Goal: Task Accomplishment & Management: Use online tool/utility

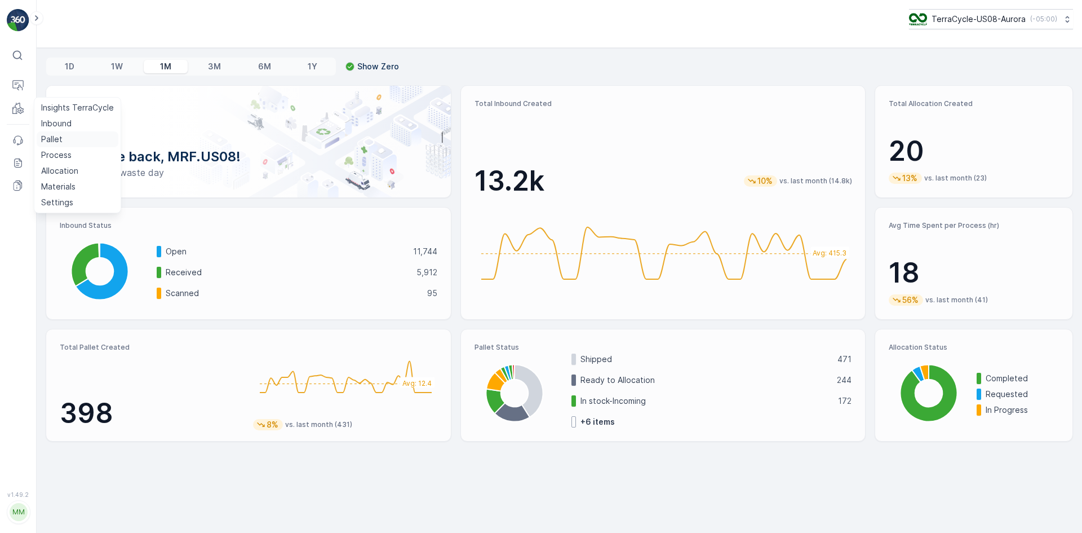
click at [65, 132] on link "Pallet" at bounding box center [78, 139] width 82 height 16
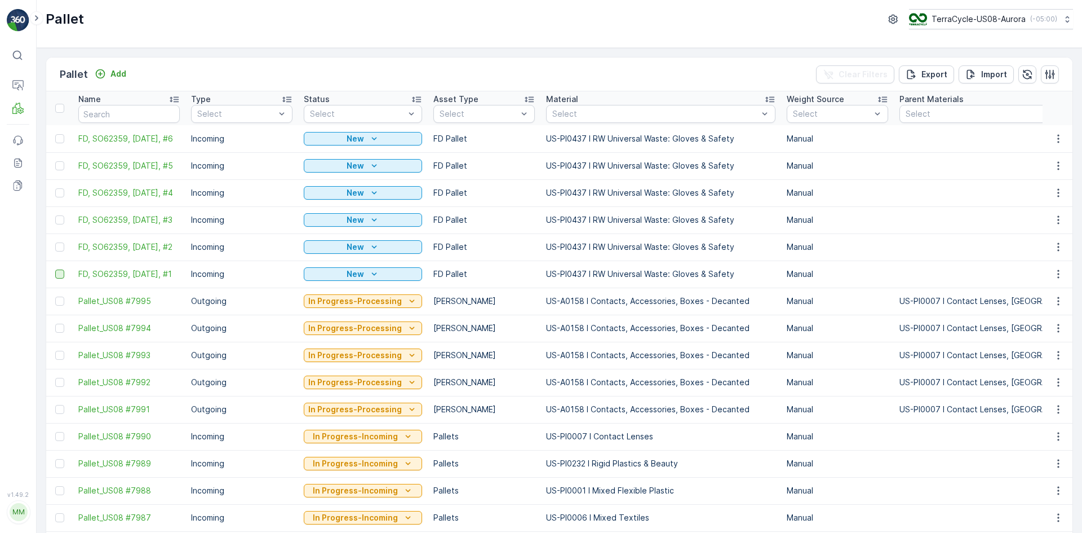
click at [62, 274] on div at bounding box center [59, 273] width 9 height 9
click at [55, 269] on input "checkbox" at bounding box center [55, 269] width 0 height 0
click at [61, 251] on div at bounding box center [59, 246] width 9 height 9
click at [55, 242] on input "checkbox" at bounding box center [55, 242] width 0 height 0
click at [61, 219] on div at bounding box center [59, 219] width 9 height 9
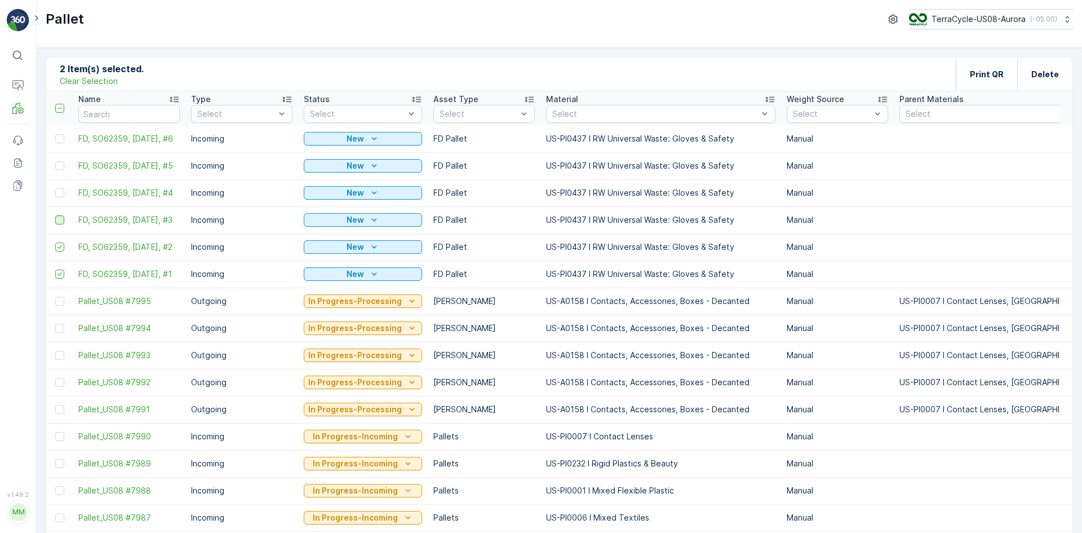
click at [55, 215] on input "checkbox" at bounding box center [55, 215] width 0 height 0
click at [61, 189] on div at bounding box center [59, 192] width 9 height 9
click at [55, 188] on input "checkbox" at bounding box center [55, 188] width 0 height 0
click at [59, 165] on div at bounding box center [59, 165] width 9 height 9
click at [55, 161] on input "checkbox" at bounding box center [55, 161] width 0 height 0
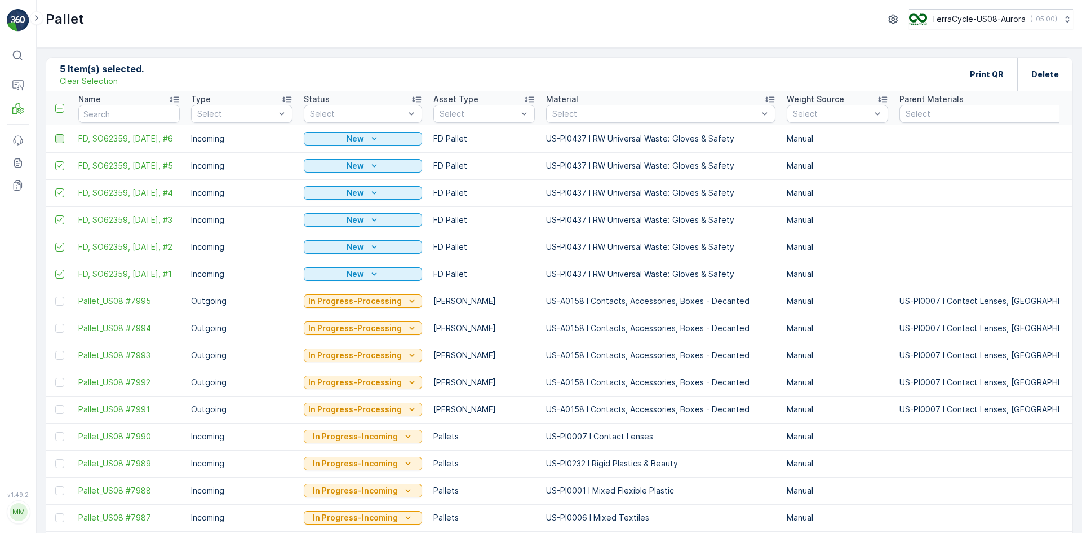
click at [59, 139] on div at bounding box center [59, 138] width 9 height 9
click at [55, 134] on input "checkbox" at bounding box center [55, 134] width 0 height 0
click at [990, 76] on p "Print QR" at bounding box center [987, 74] width 34 height 11
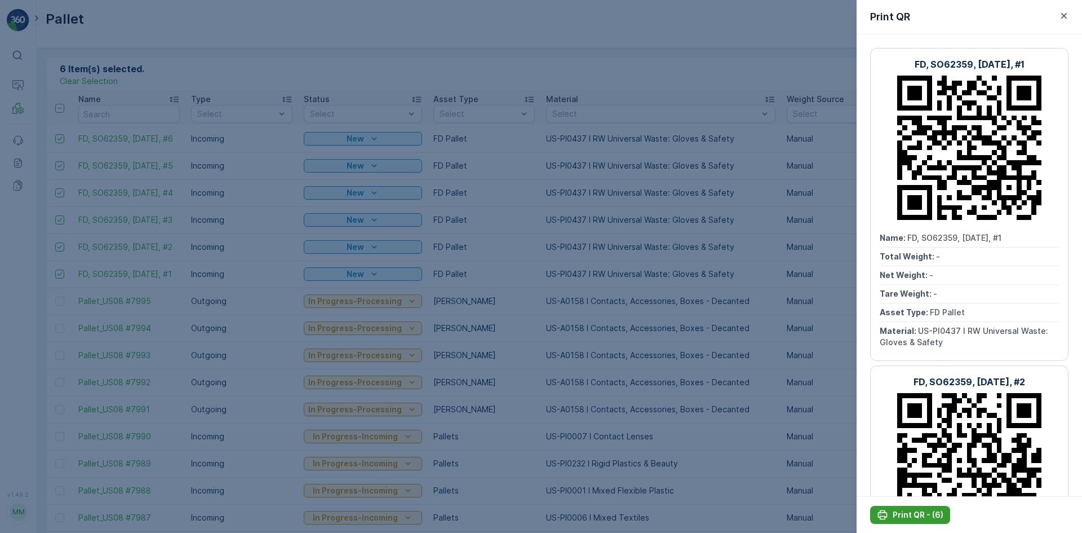
click at [924, 511] on p "Print QR - (6)" at bounding box center [918, 514] width 51 height 11
click at [326, 57] on div at bounding box center [541, 266] width 1082 height 533
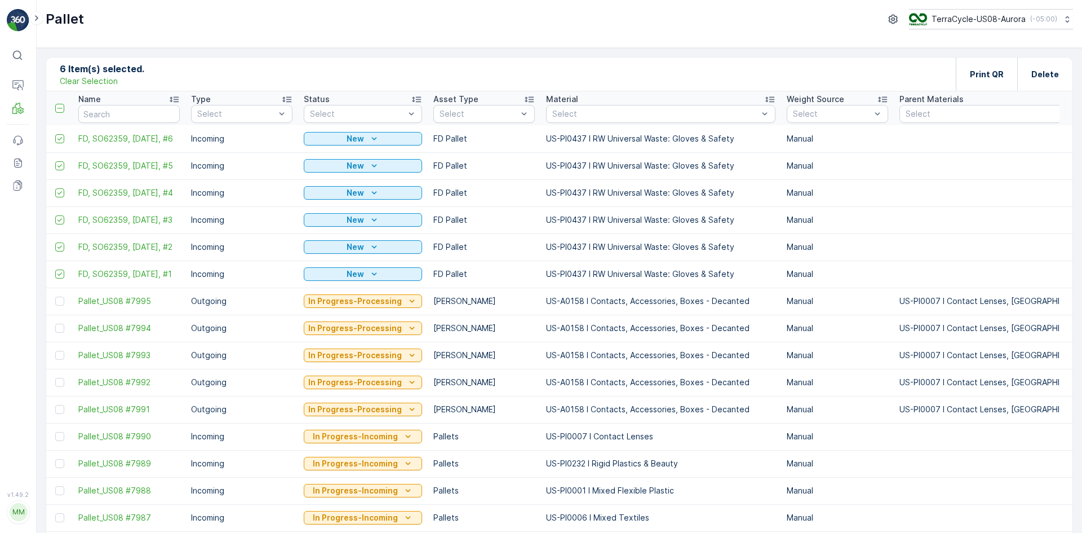
click at [71, 84] on p "Clear Selection" at bounding box center [89, 81] width 58 height 11
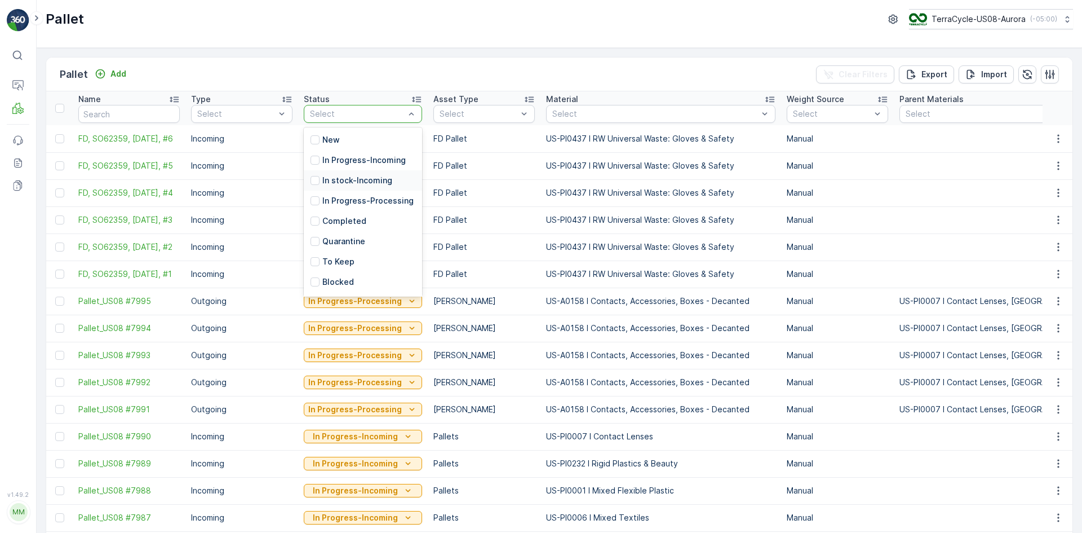
click at [321, 179] on div "In stock-Incoming" at bounding box center [352, 180] width 82 height 11
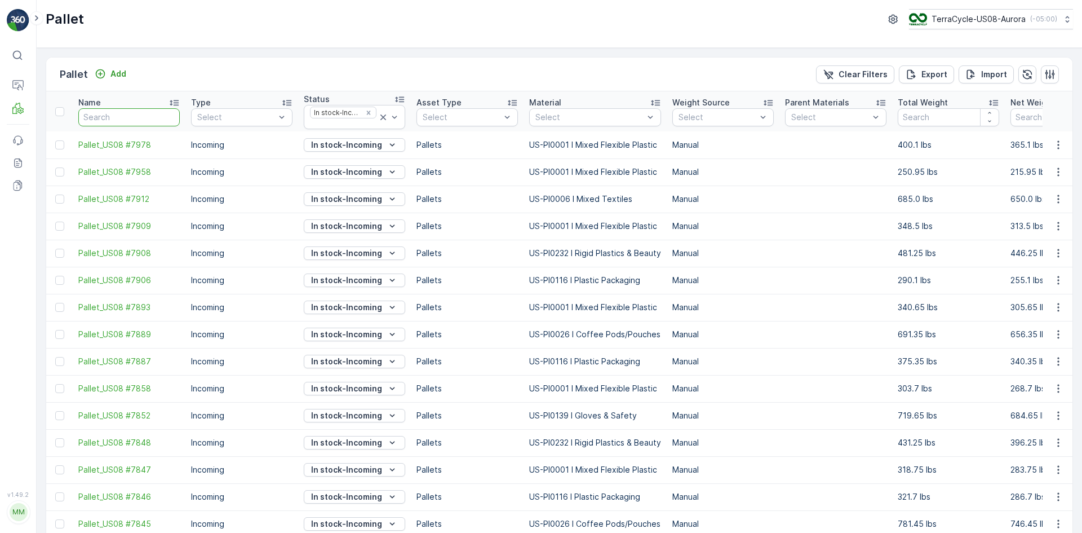
click at [95, 117] on input "text" at bounding box center [128, 117] width 101 height 18
type input "7533"
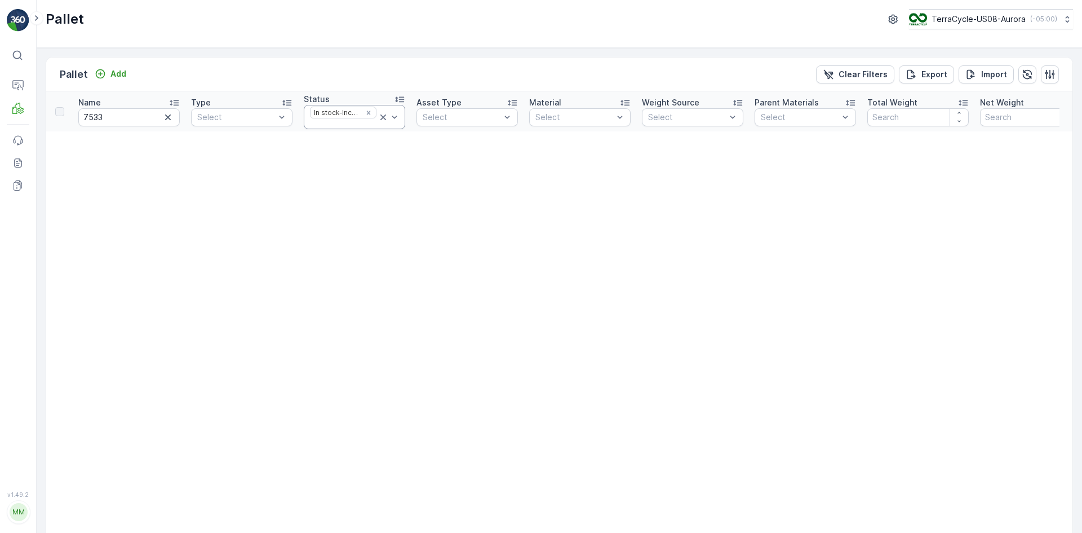
click at [382, 118] on icon at bounding box center [383, 117] width 6 height 6
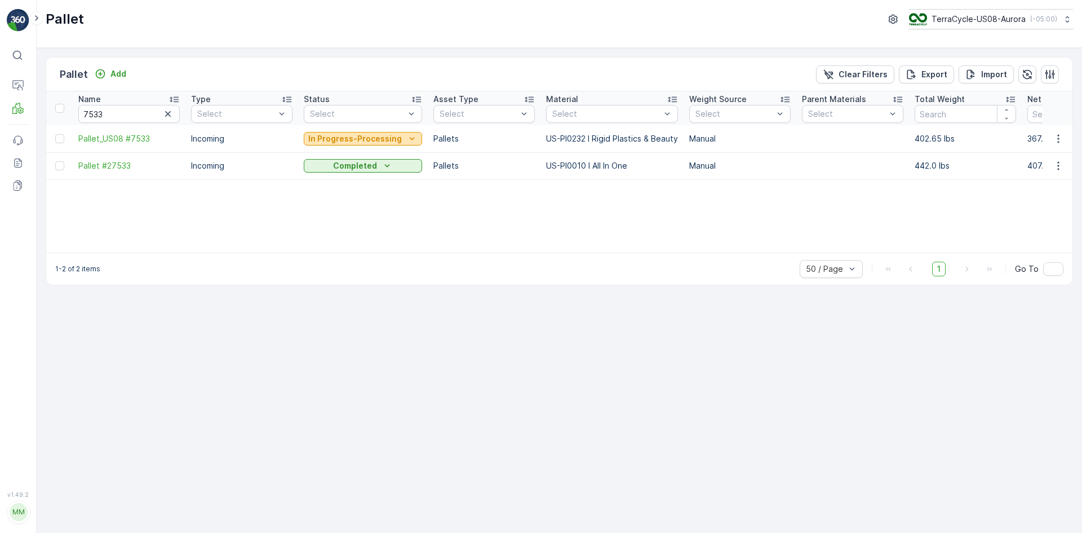
click at [387, 140] on p "In Progress-Processing" at bounding box center [355, 138] width 94 height 11
click at [469, 199] on div "Name 7533 Type Select Status Select Asset Type Select Material Select Weight So…" at bounding box center [559, 171] width 1026 height 161
drag, startPoint x: 124, startPoint y: 115, endPoint x: 50, endPoint y: 104, distance: 75.2
type input "7453"
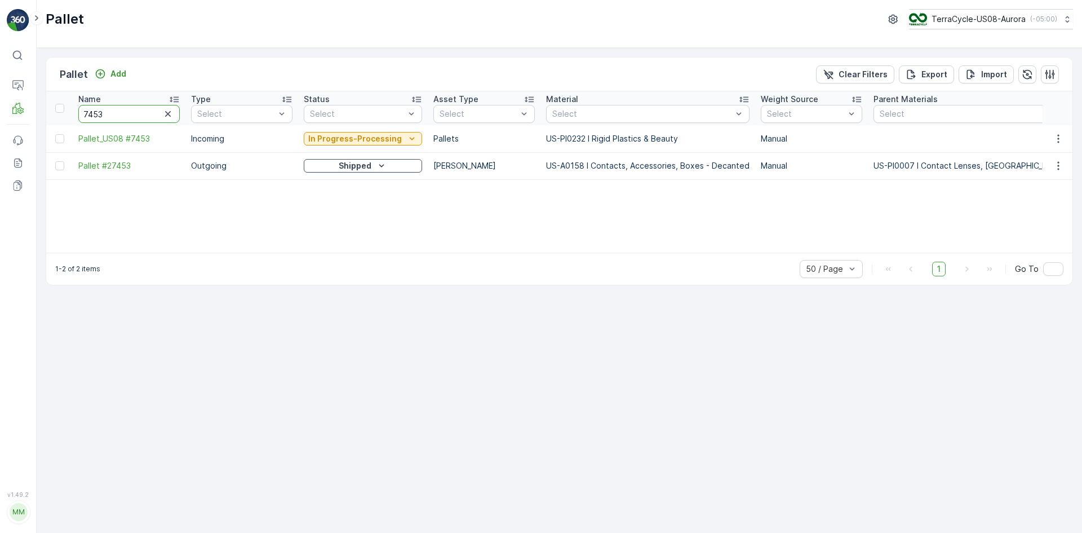
click at [127, 116] on input "7453" at bounding box center [128, 114] width 101 height 18
type input "7"
click at [127, 116] on input "7" at bounding box center [128, 114] width 101 height 18
type input "7675"
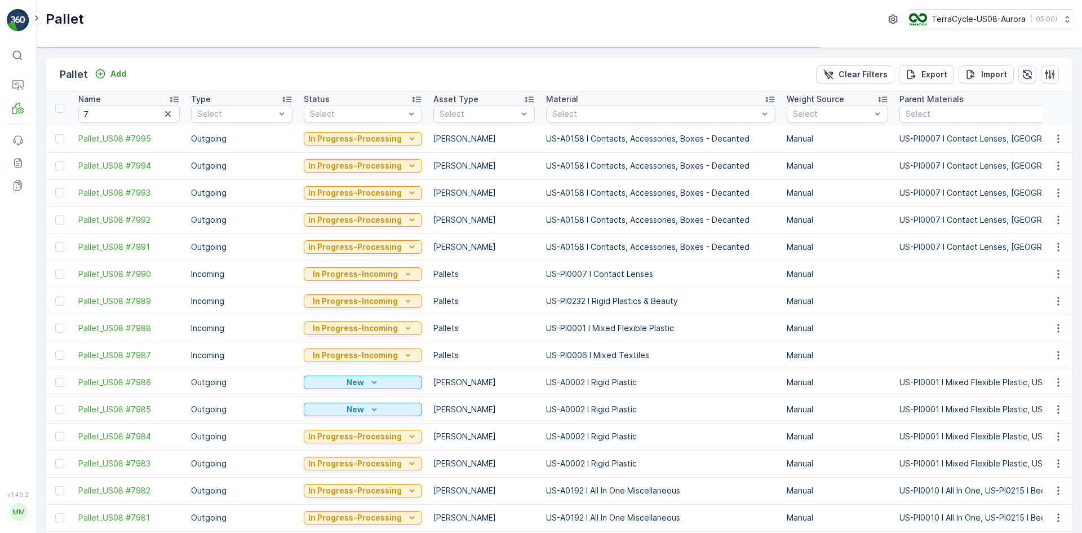
type input "7675"
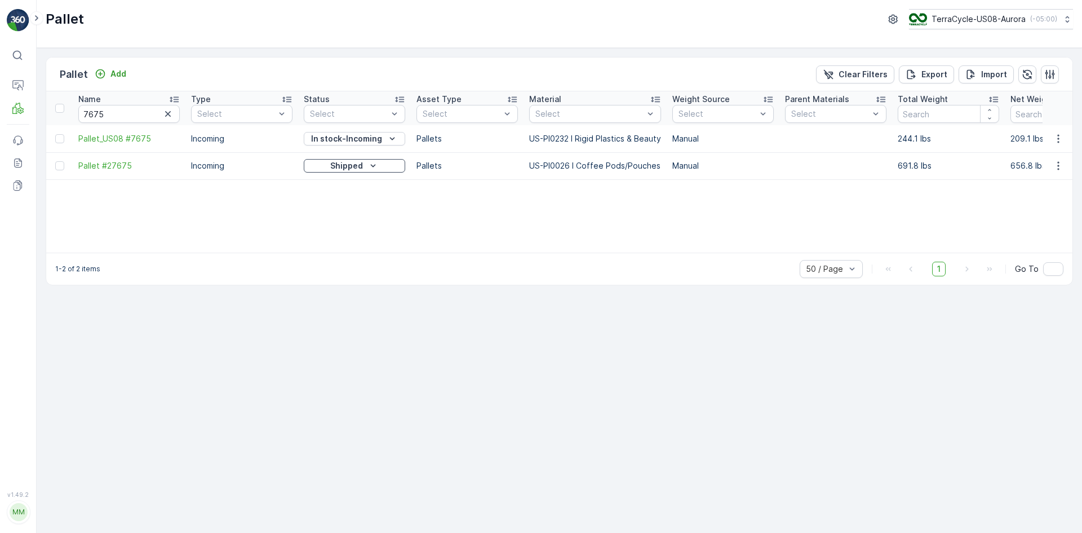
drag, startPoint x: 287, startPoint y: 70, endPoint x: 431, endPoint y: 67, distance: 143.7
click at [431, 67] on div "Pallet Add Clear Filters Export Import" at bounding box center [559, 74] width 1026 height 34
drag, startPoint x: 132, startPoint y: 116, endPoint x: 76, endPoint y: 121, distance: 56.6
click at [76, 121] on th "Name 7675" at bounding box center [129, 108] width 113 height 34
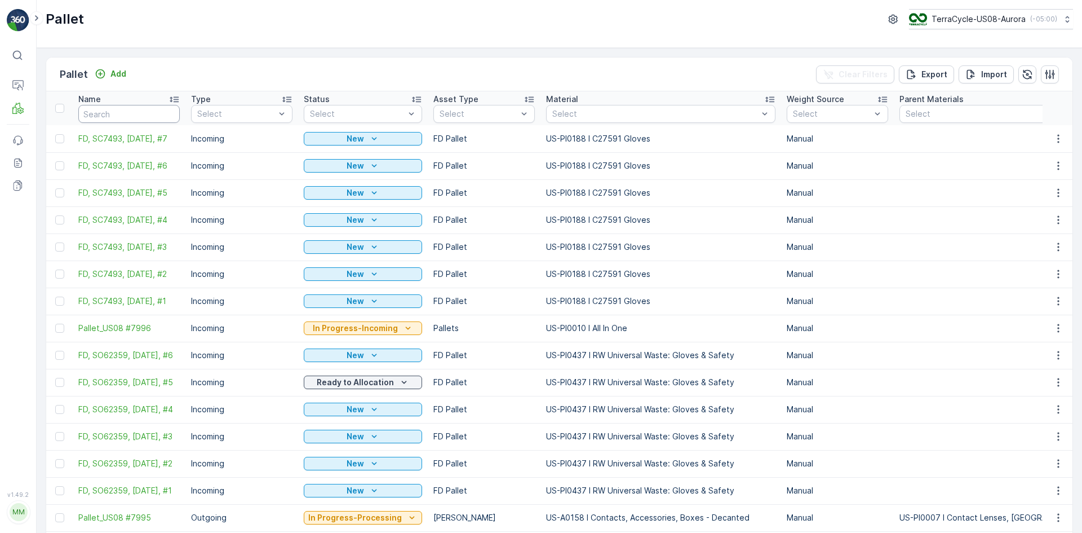
drag, startPoint x: 122, startPoint y: 113, endPoint x: 81, endPoint y: 115, distance: 40.6
click at [81, 115] on input "text" at bounding box center [128, 114] width 101 height 18
paste input "SC7493"
type input "SC7493"
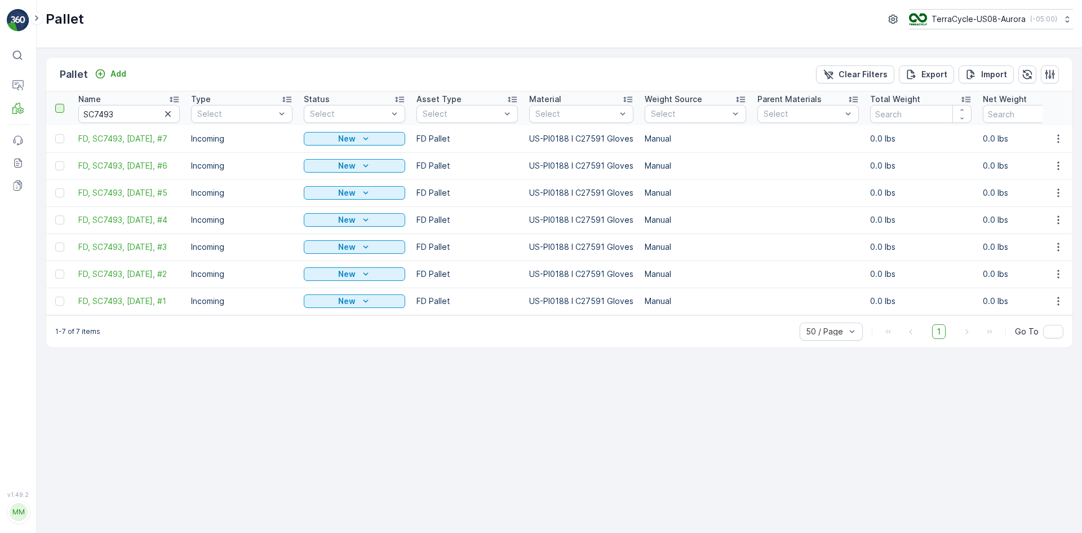
click at [61, 105] on div at bounding box center [59, 108] width 9 height 9
click at [61, 104] on input "checkbox" at bounding box center [61, 104] width 0 height 0
click at [988, 72] on p "Print QR" at bounding box center [987, 74] width 34 height 11
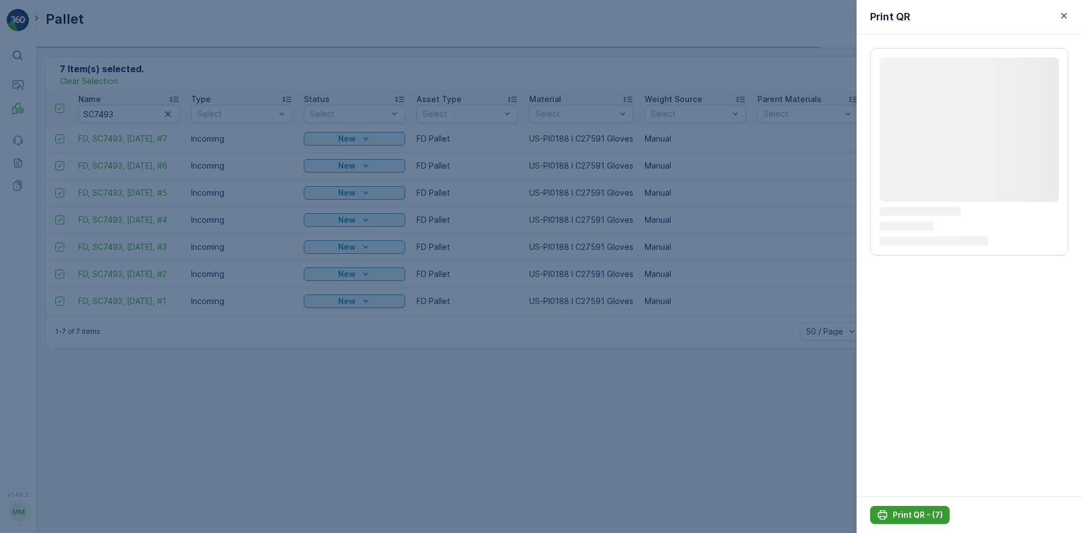
click at [919, 512] on p "Print QR - (7)" at bounding box center [918, 514] width 50 height 11
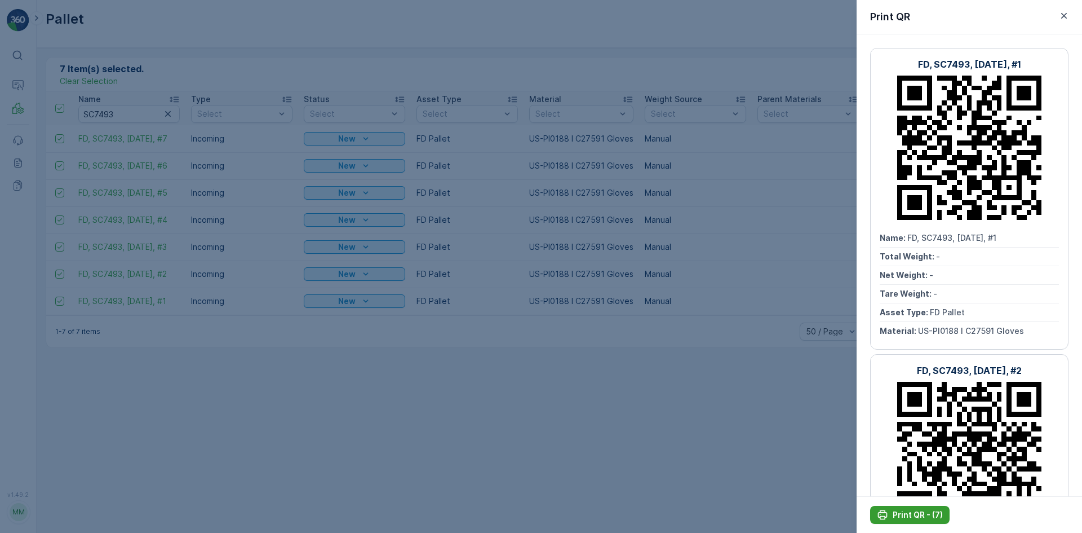
click at [899, 512] on p "Print QR - (7)" at bounding box center [918, 514] width 50 height 11
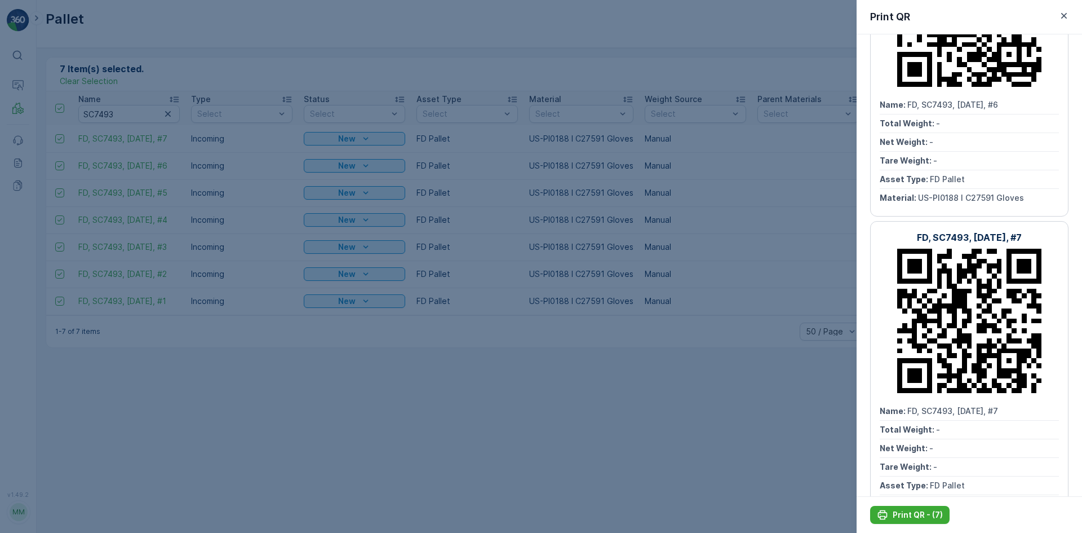
scroll to position [1703, 0]
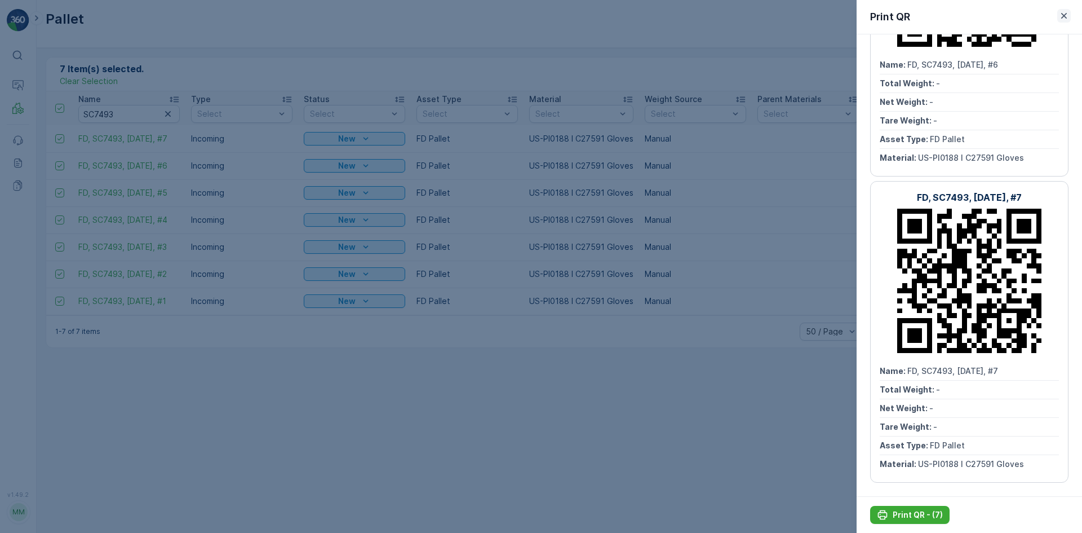
click at [1063, 16] on icon "button" at bounding box center [1064, 16] width 6 height 6
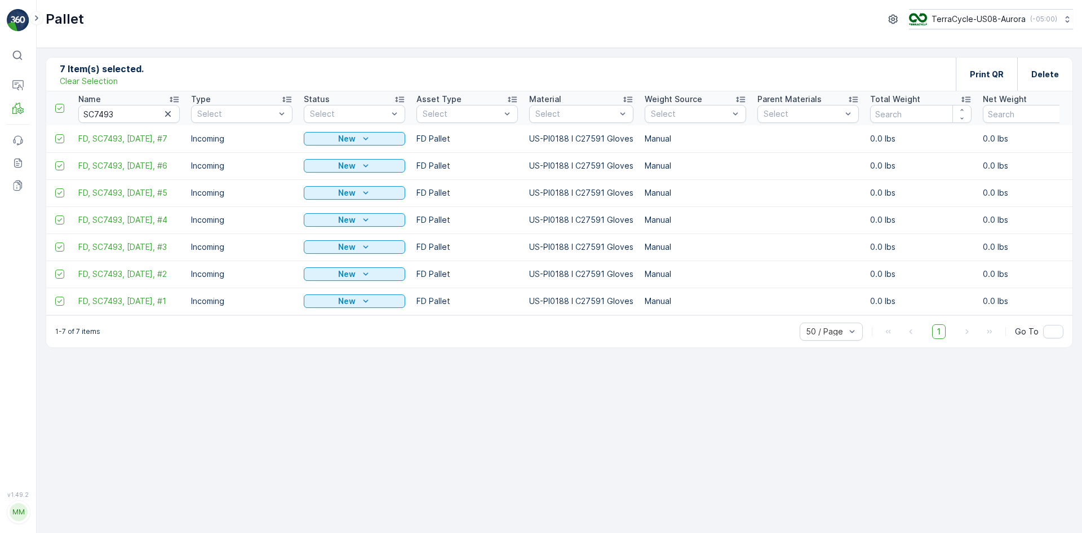
click at [109, 81] on p "Clear Selection" at bounding box center [89, 81] width 58 height 11
